Goal: Transaction & Acquisition: Purchase product/service

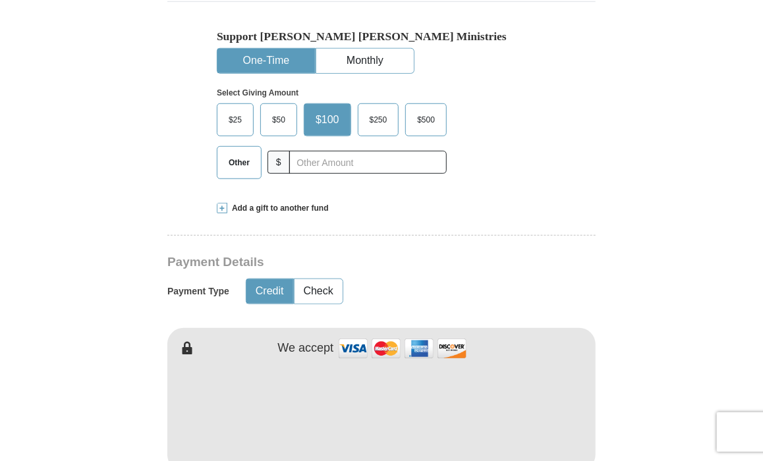
scroll to position [390, 0]
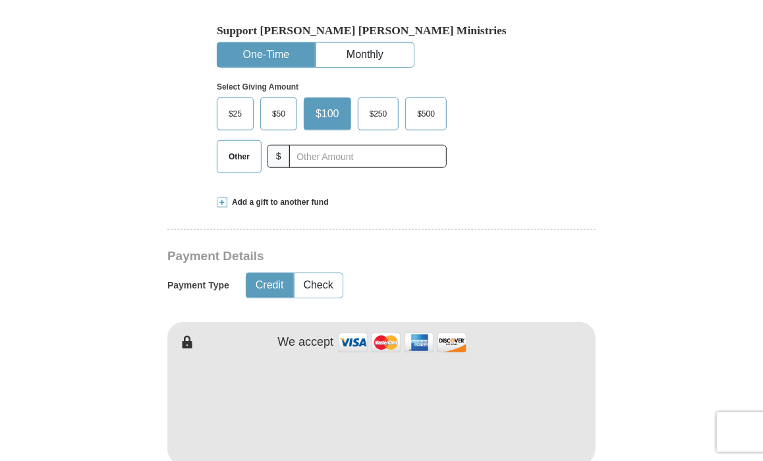
click at [270, 43] on button "One-Time" at bounding box center [265, 55] width 97 height 24
click at [276, 113] on span "$50" at bounding box center [278, 114] width 26 height 20
click at [0, 0] on input "$50" at bounding box center [0, 0] width 0 height 0
click at [260, 275] on button "Credit" at bounding box center [269, 285] width 47 height 24
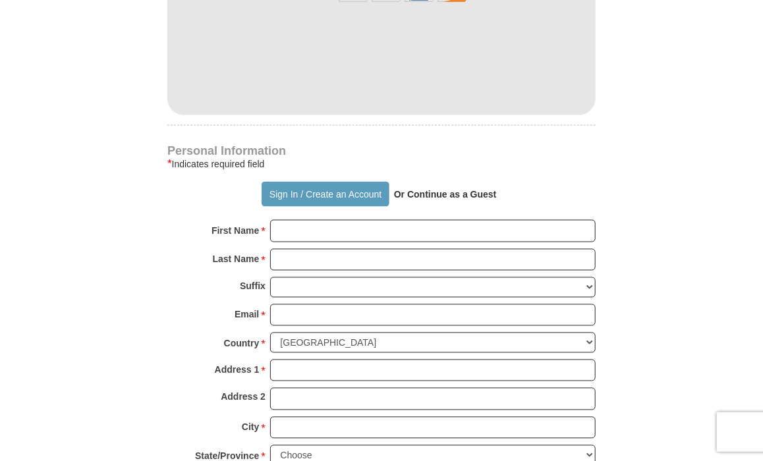
scroll to position [784, 0]
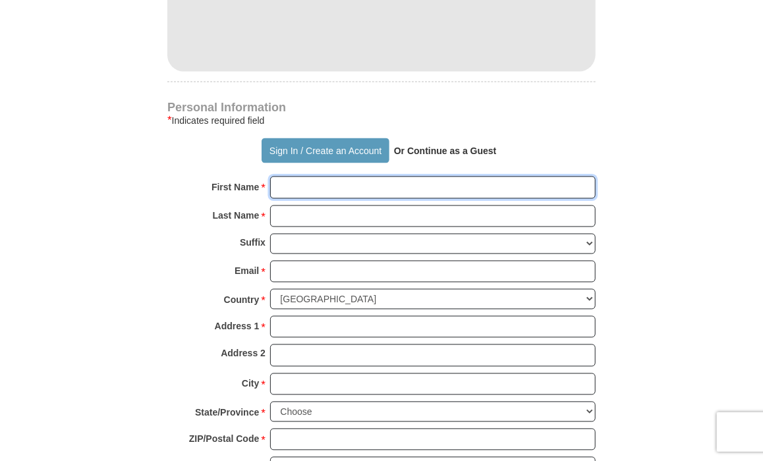
click at [299, 186] on input "First Name *" at bounding box center [432, 188] width 325 height 22
click at [279, 182] on input "First Name *" at bounding box center [432, 188] width 325 height 22
type input "[PERSON_NAME]"
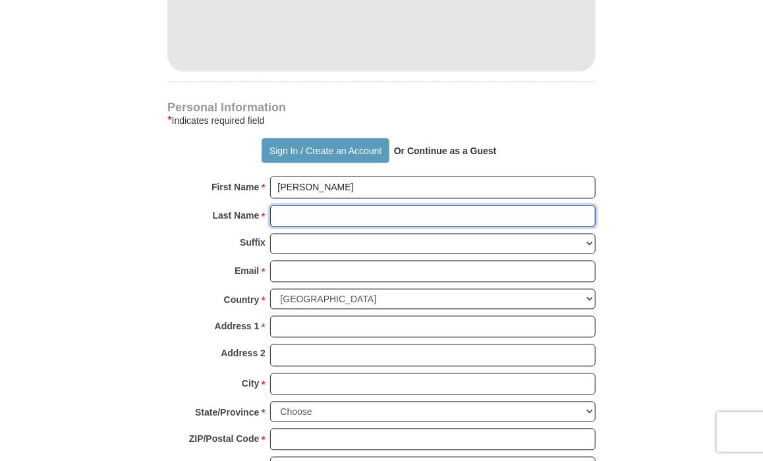
click at [285, 212] on input "Last Name *" at bounding box center [432, 217] width 325 height 22
type input "[PERSON_NAME]"
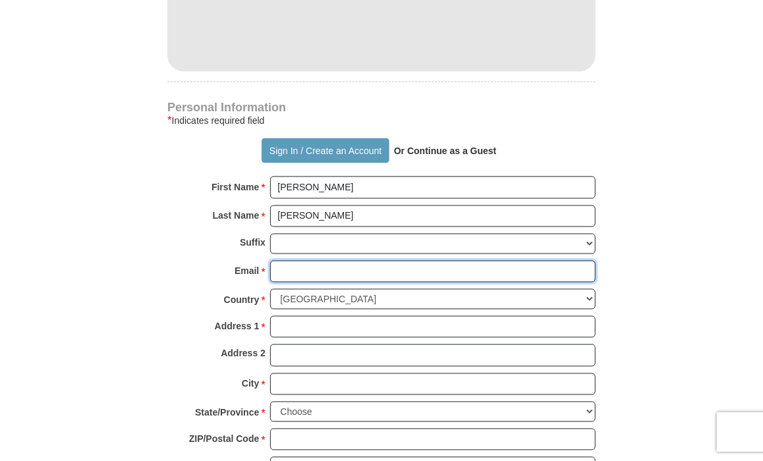
click at [303, 268] on input "Email *" at bounding box center [432, 272] width 325 height 22
type input "[EMAIL_ADDRESS][DOMAIN_NAME]"
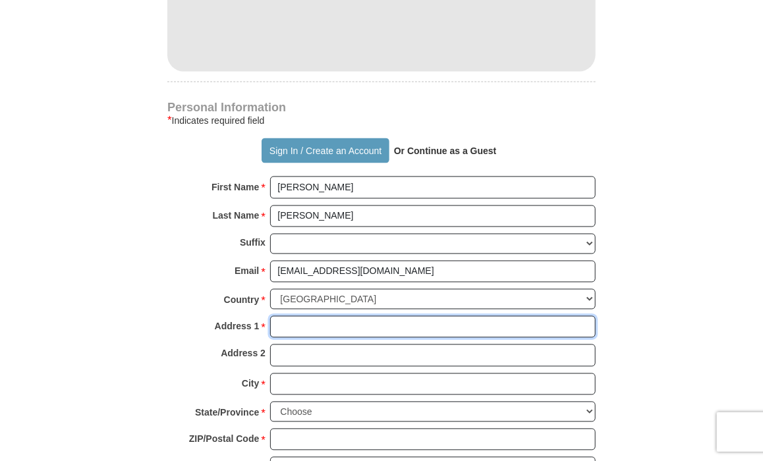
click at [287, 329] on input "Address 1 *" at bounding box center [432, 327] width 325 height 22
type input "[STREET_ADDRESS]"
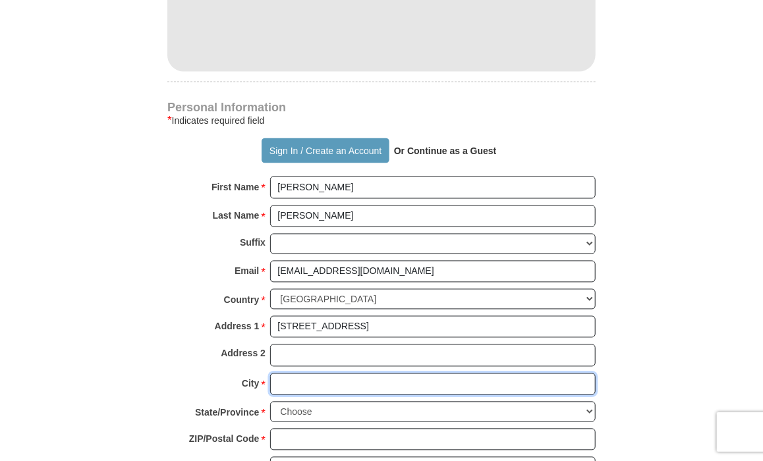
type input "Roswell"
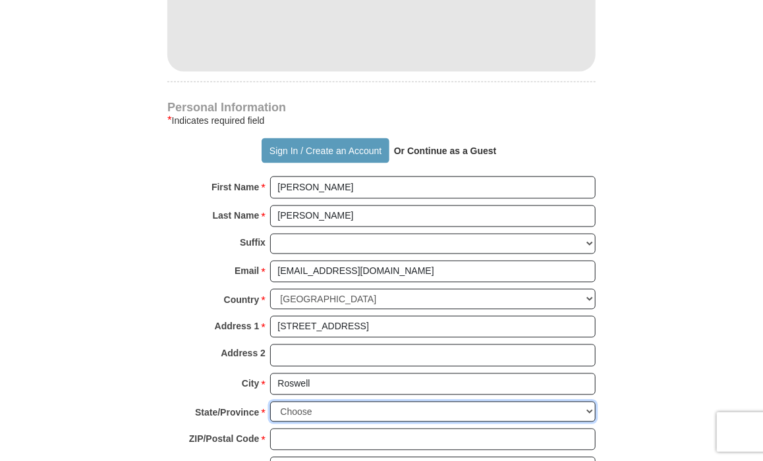
select select "GA"
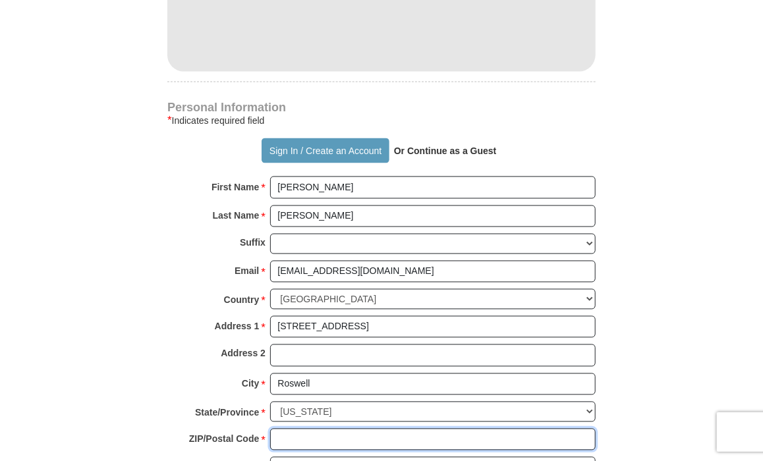
type input "30075"
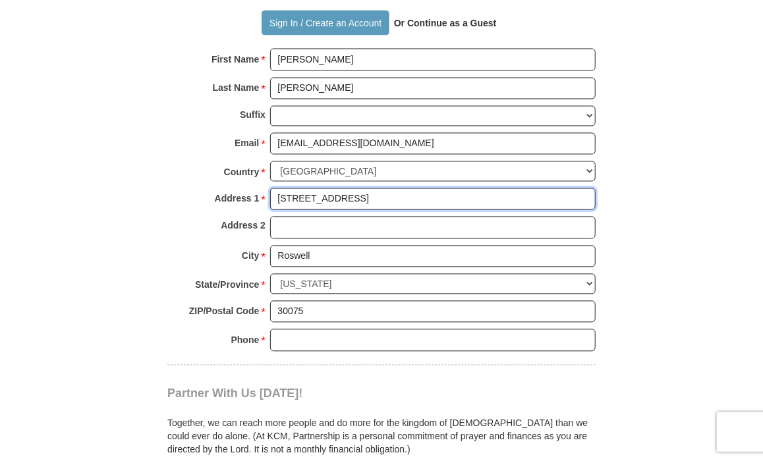
scroll to position [958, 0]
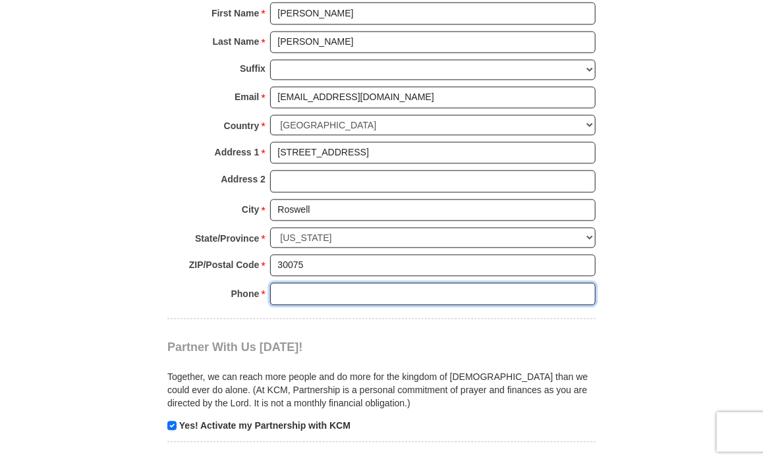
click at [286, 290] on input "Phone * *" at bounding box center [432, 294] width 325 height 22
type input "6785755575"
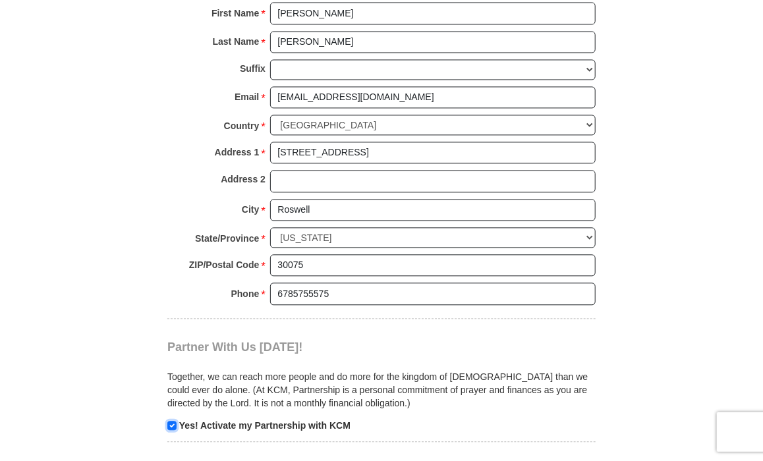
click at [169, 421] on input "checkbox" at bounding box center [171, 425] width 9 height 9
checkbox input "false"
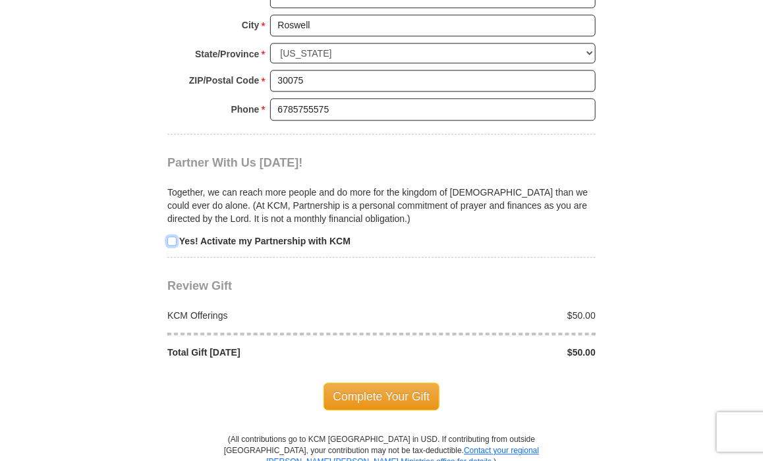
scroll to position [1180, 0]
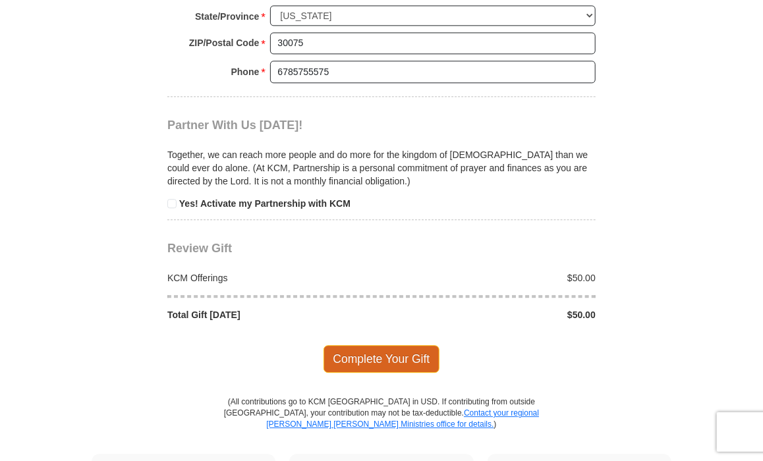
click at [362, 348] on span "Complete Your Gift" at bounding box center [381, 359] width 117 height 28
